Goal: Information Seeking & Learning: Understand process/instructions

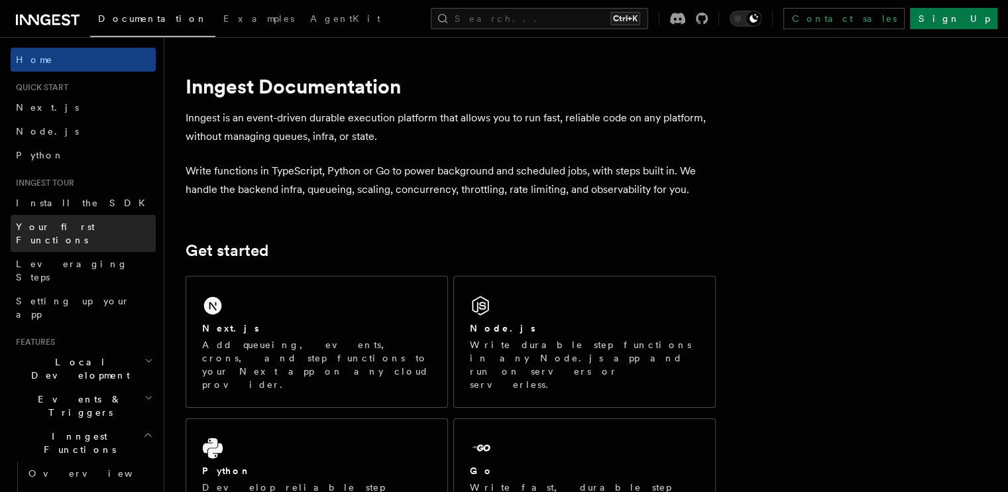
click at [66, 223] on span "Your first Functions" at bounding box center [55, 233] width 79 height 24
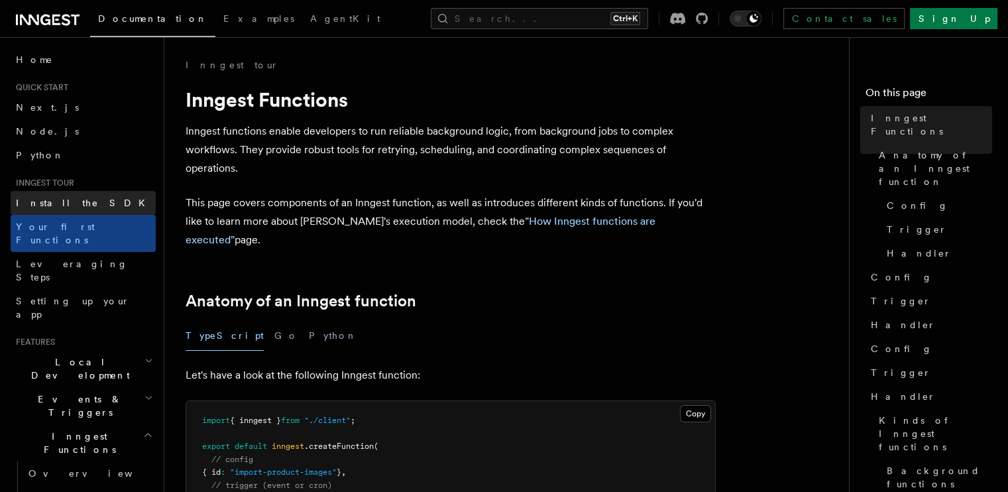
click at [97, 193] on link "Install the SDK" at bounding box center [83, 203] width 145 height 24
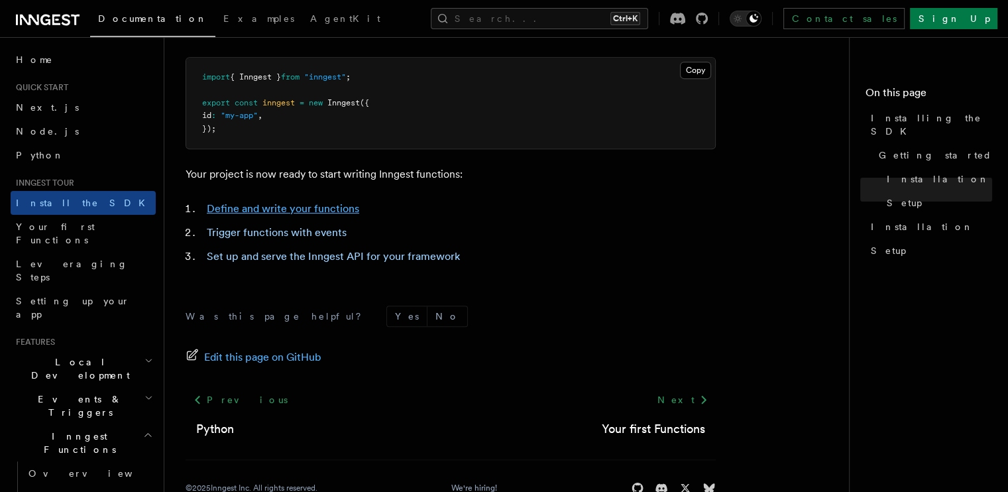
scroll to position [575, 0]
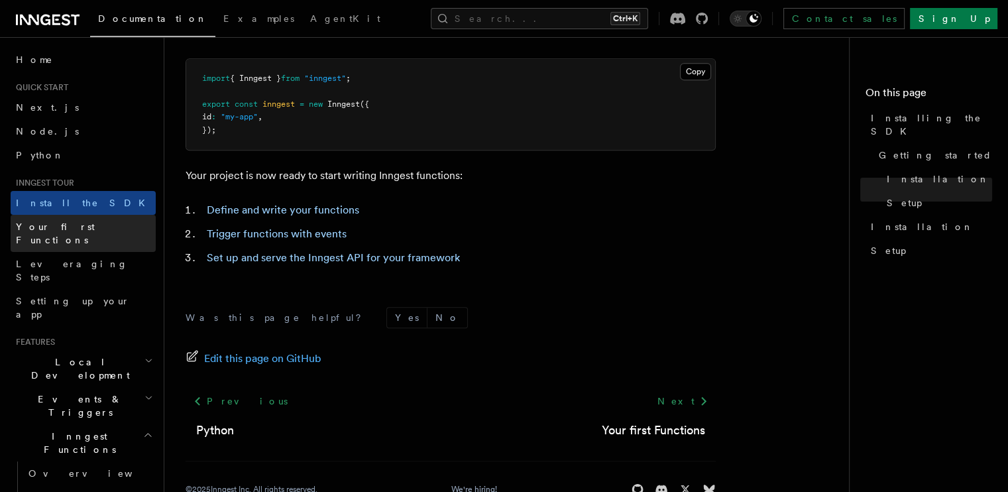
click at [83, 229] on span "Your first Functions" at bounding box center [55, 233] width 79 height 24
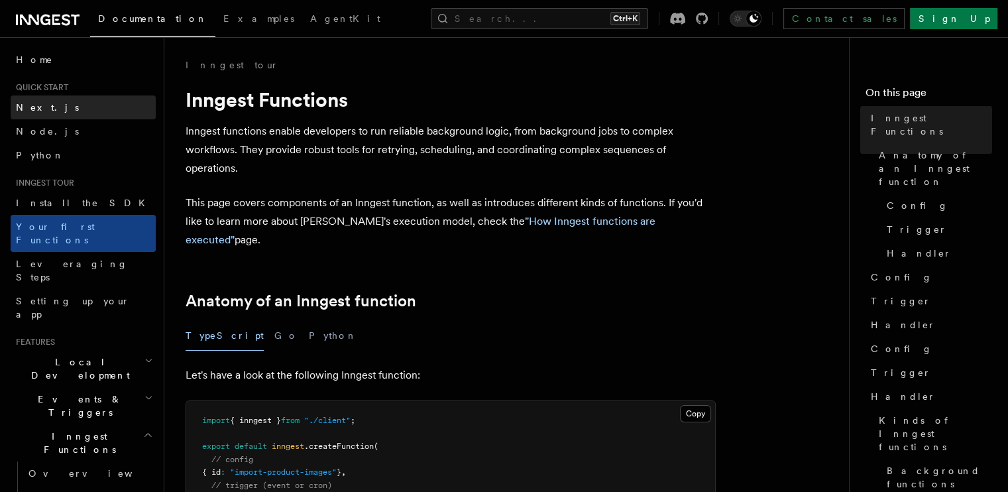
click at [29, 101] on span "Next.js" at bounding box center [47, 107] width 63 height 13
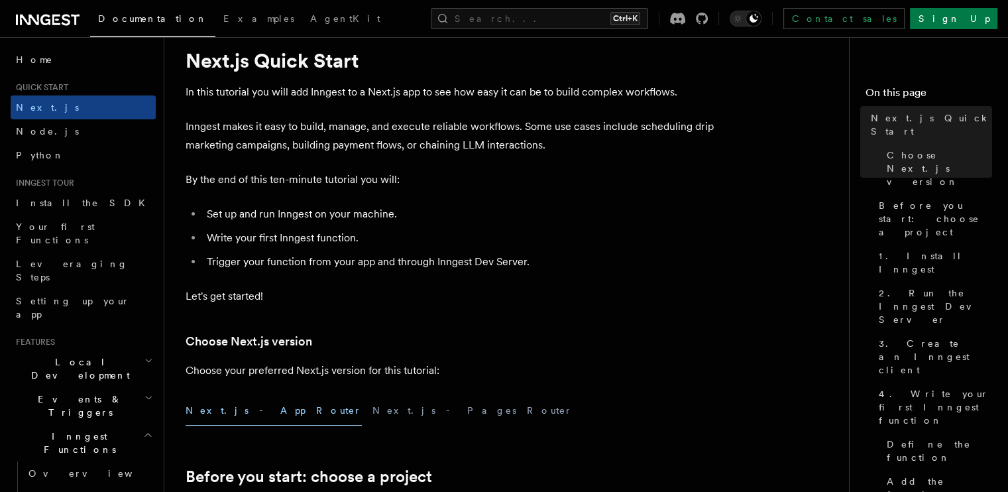
scroll to position [40, 0]
click at [286, 184] on p "By the end of this ten-minute tutorial you will:" at bounding box center [451, 179] width 530 height 19
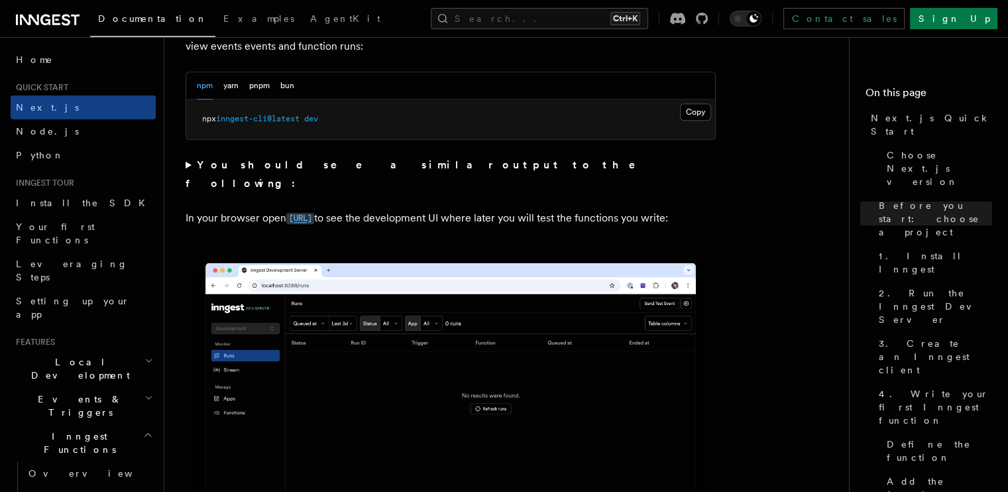
scroll to position [993, 0]
click at [266, 115] on span "inngest-cli@latest" at bounding box center [258, 119] width 84 height 9
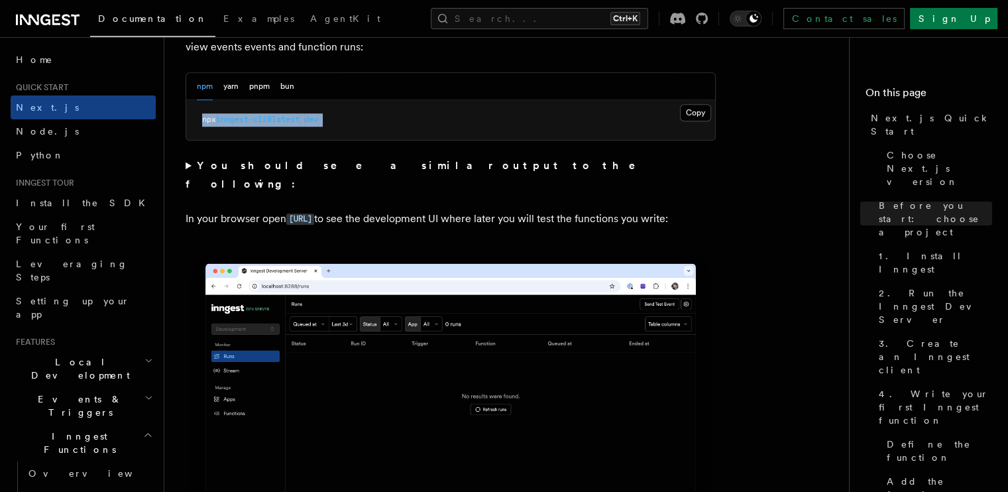
click at [266, 115] on span "inngest-cli@latest" at bounding box center [258, 119] width 84 height 9
copy div "npx inngest-cli@latest dev"
click at [193, 166] on summary "You should see a similar output to the following:" at bounding box center [451, 174] width 530 height 37
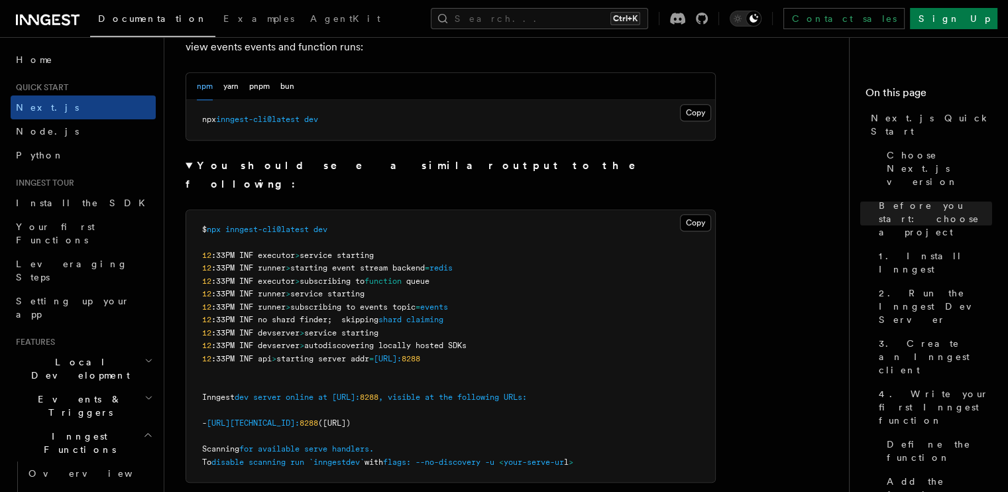
click at [186, 165] on summary "You should see a similar output to the following:" at bounding box center [451, 174] width 530 height 37
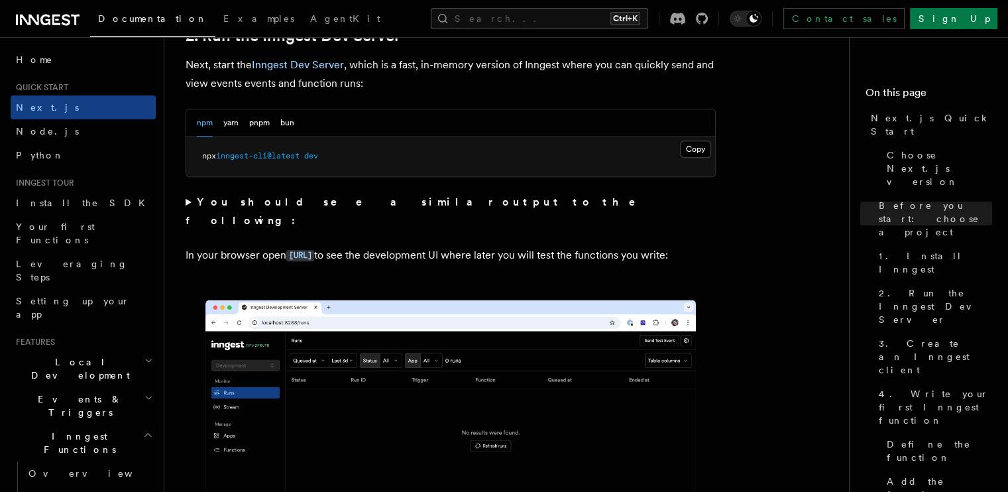
scroll to position [956, 0]
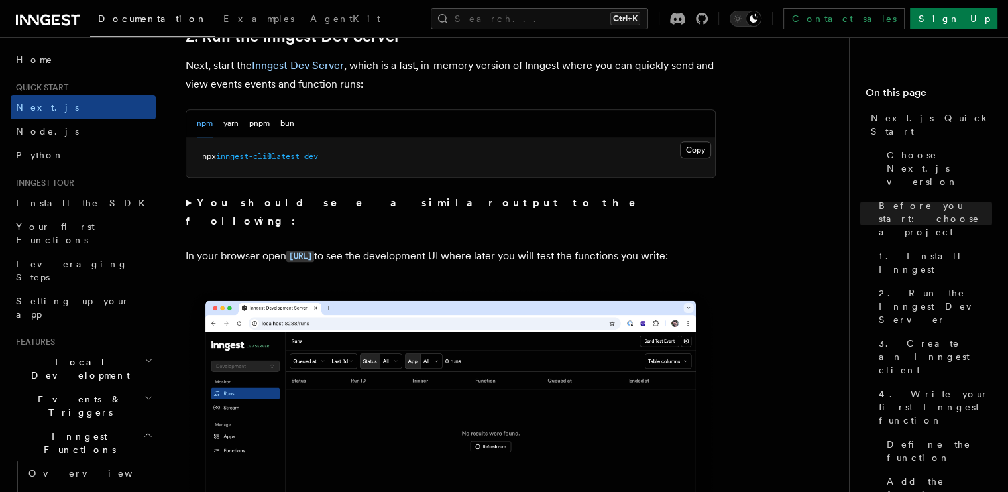
click at [251, 158] on span "inngest-cli@latest" at bounding box center [258, 156] width 84 height 9
copy div "npx inngest-cli@latest dev"
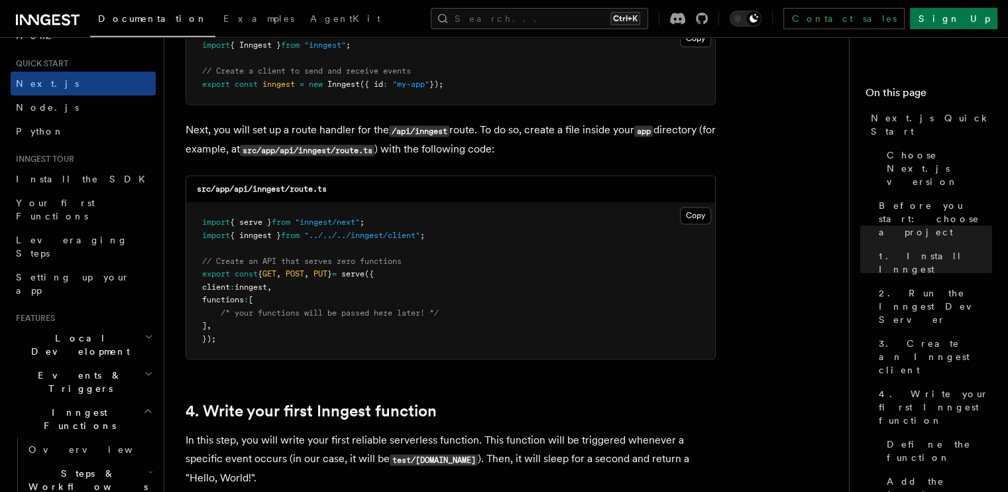
scroll to position [26, 0]
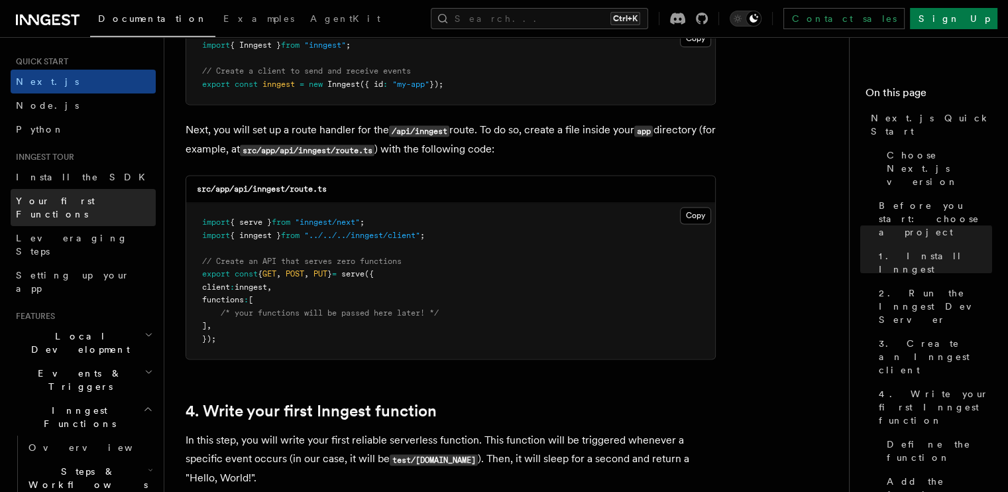
click at [84, 209] on link "Your first Functions" at bounding box center [83, 207] width 145 height 37
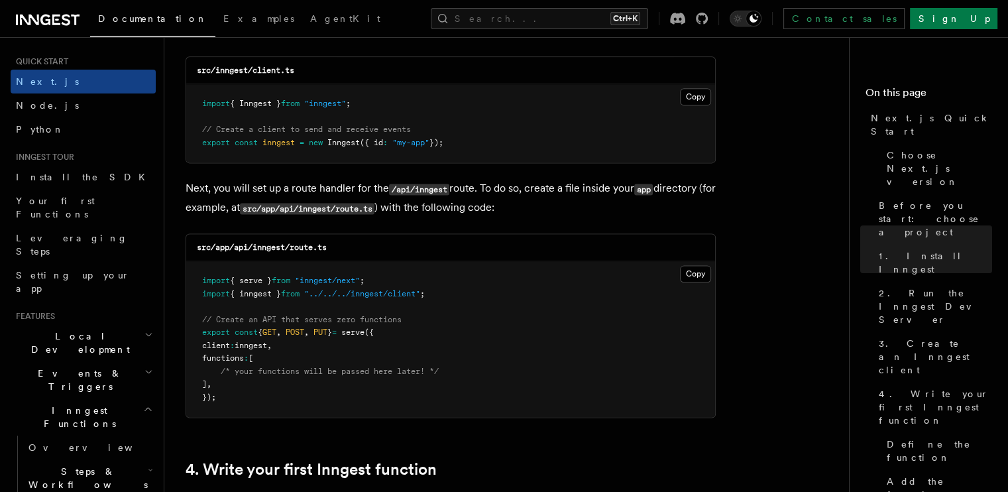
scroll to position [1741, 0]
